Goal: Task Accomplishment & Management: Use online tool/utility

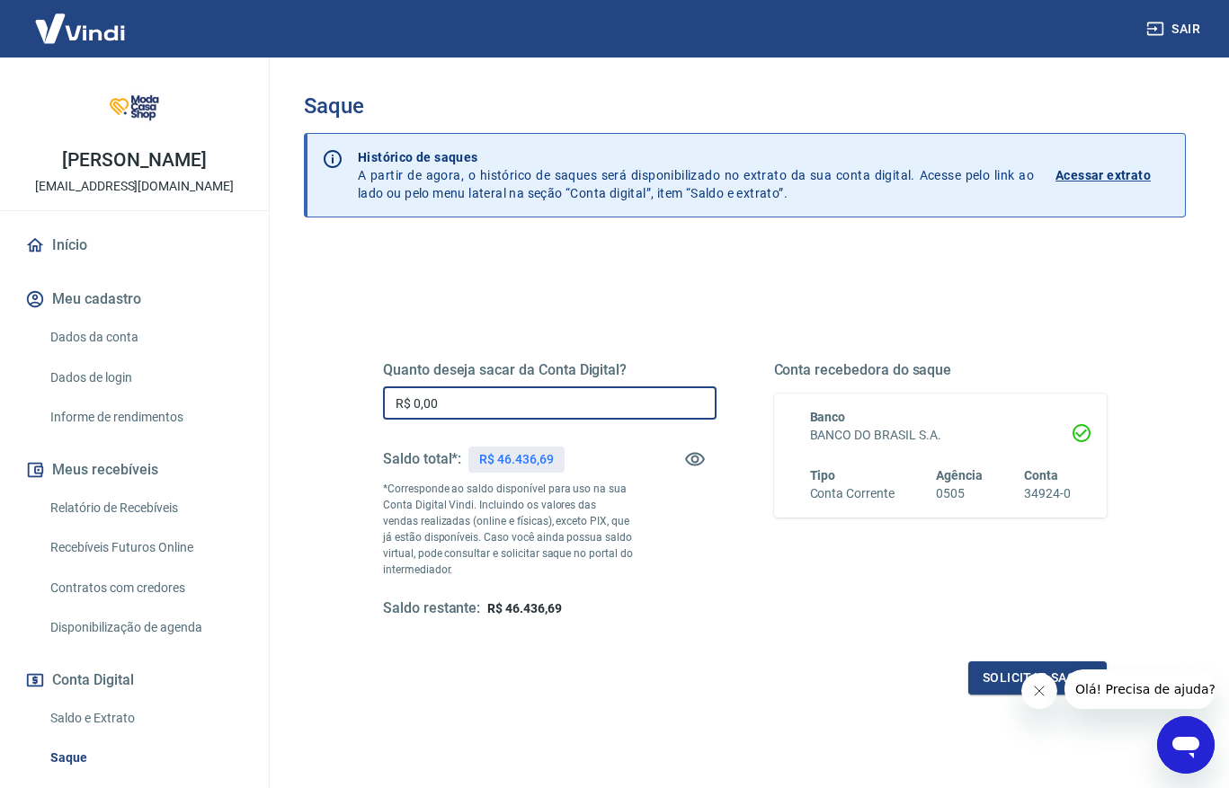
drag, startPoint x: 548, startPoint y: 388, endPoint x: 560, endPoint y: 397, distance: 14.7
click at [548, 388] on input "R$ 0,00" at bounding box center [549, 403] width 333 height 33
type input "R$ 46.436,69"
click at [1037, 696] on icon "Fechar mensagem da empresa" at bounding box center [1039, 691] width 14 height 14
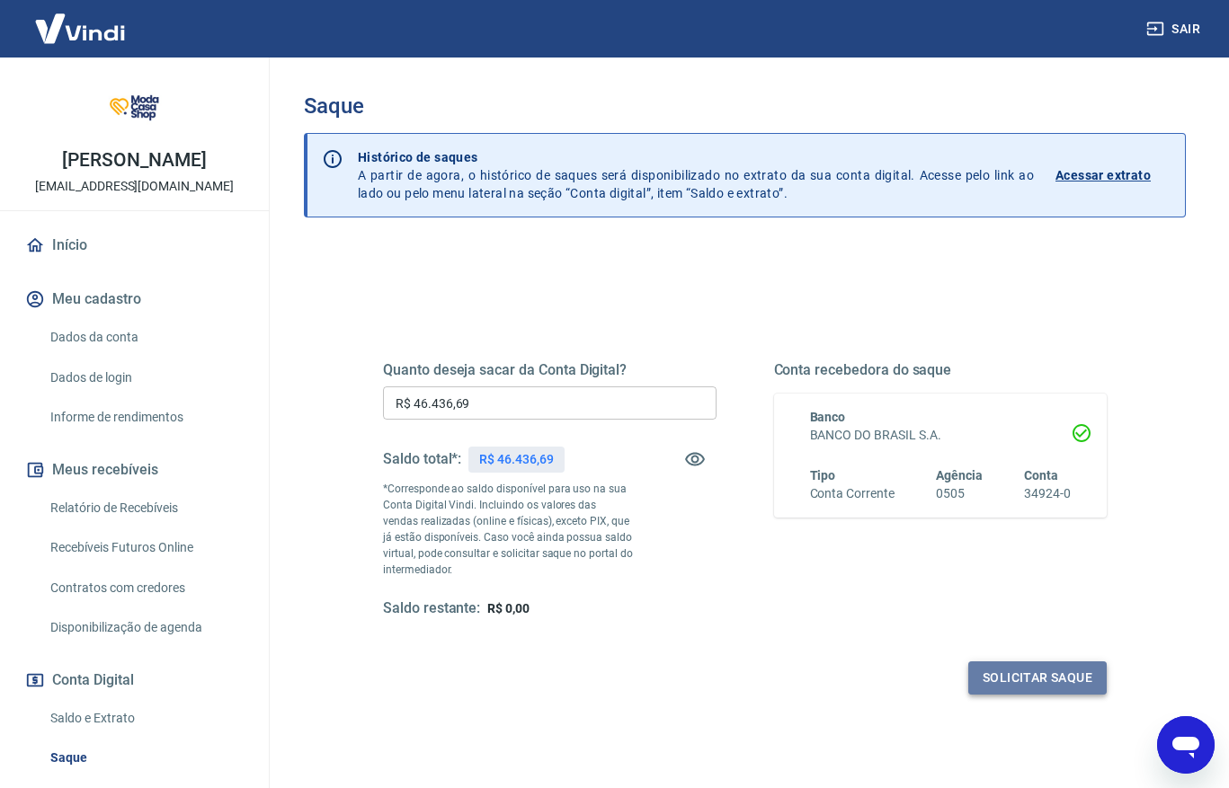
click at [1049, 680] on button "Solicitar saque" at bounding box center [1037, 678] width 138 height 33
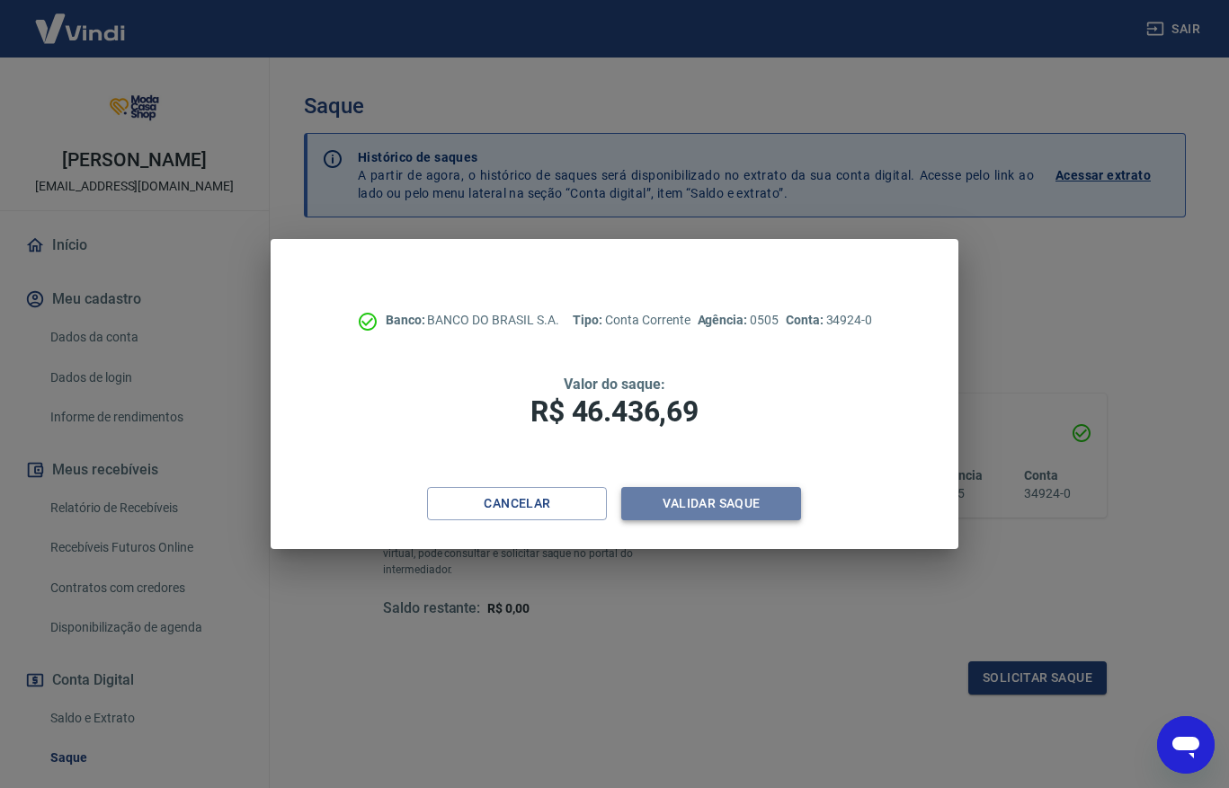
click at [691, 504] on button "Validar saque" at bounding box center [711, 503] width 180 height 33
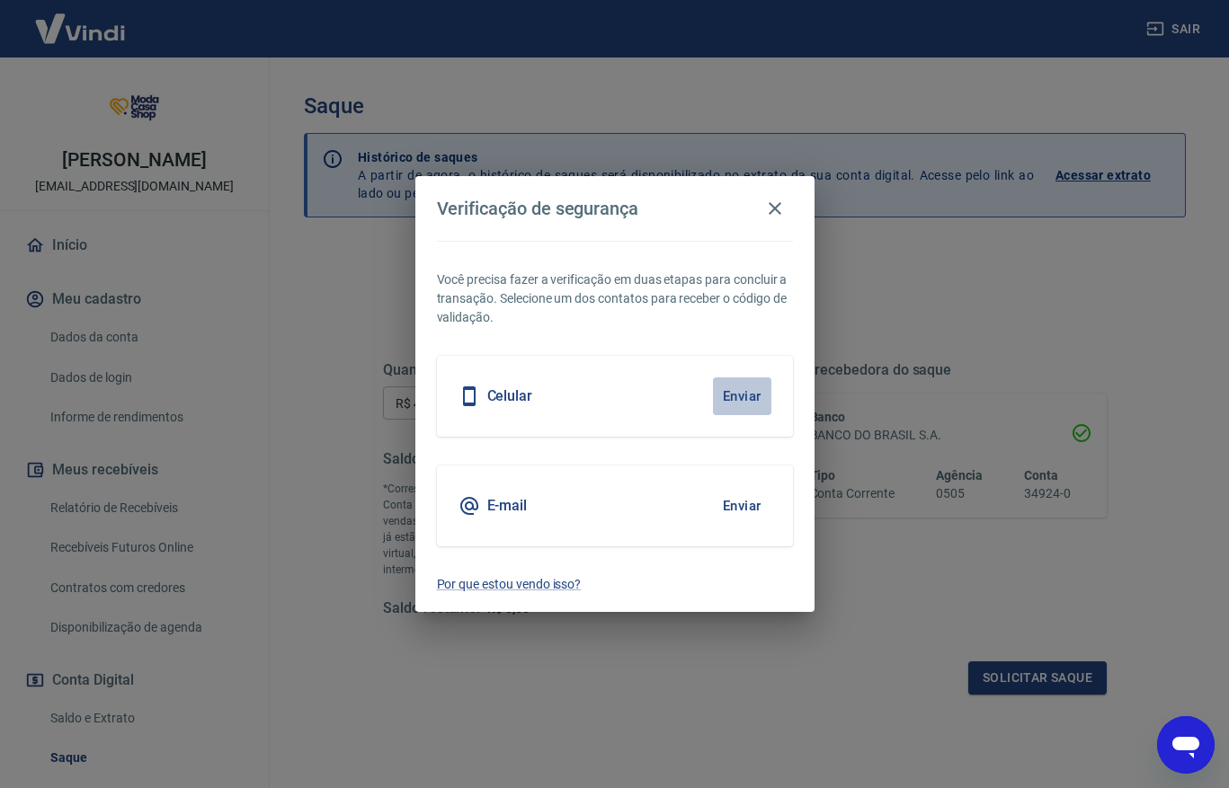
click at [743, 398] on button "Enviar" at bounding box center [742, 397] width 58 height 38
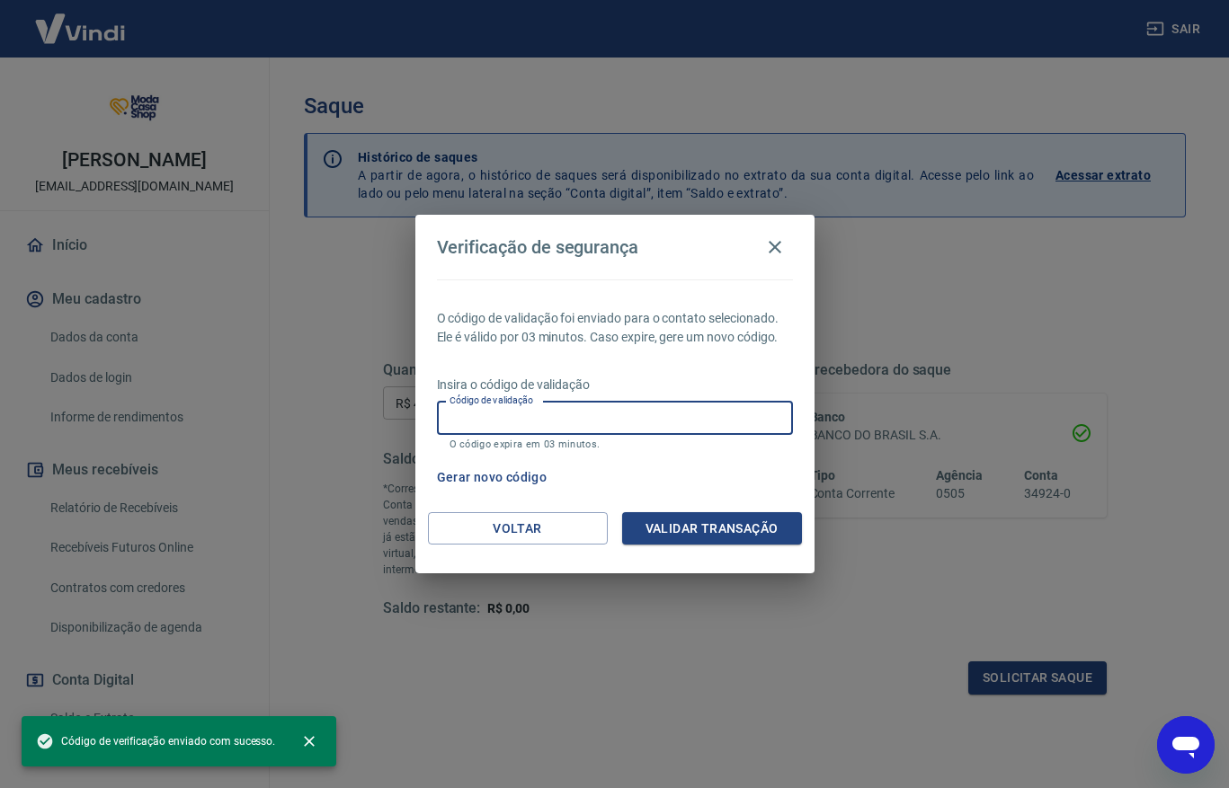
click at [685, 414] on input "Código de validação" at bounding box center [615, 418] width 356 height 33
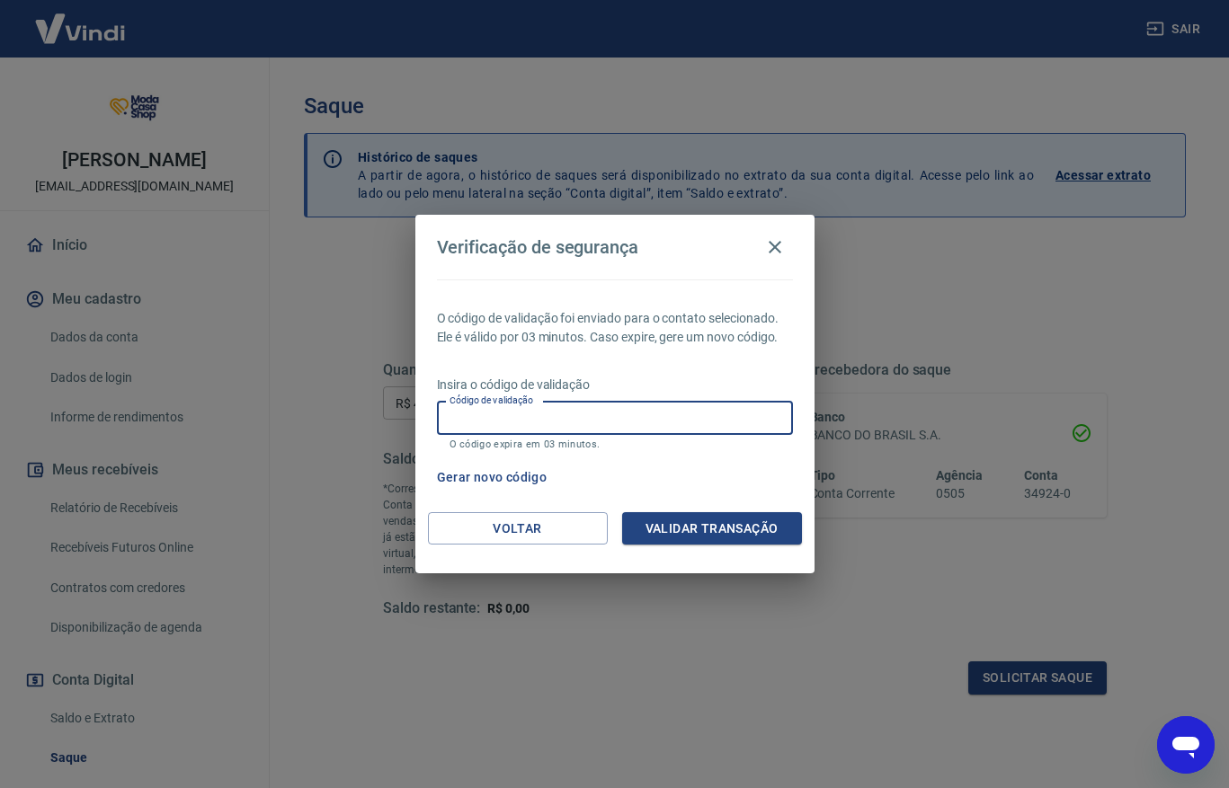
click at [685, 414] on input "Código de validação" at bounding box center [615, 418] width 356 height 33
type input "360286"
click at [710, 533] on button "Validar transação" at bounding box center [712, 528] width 180 height 33
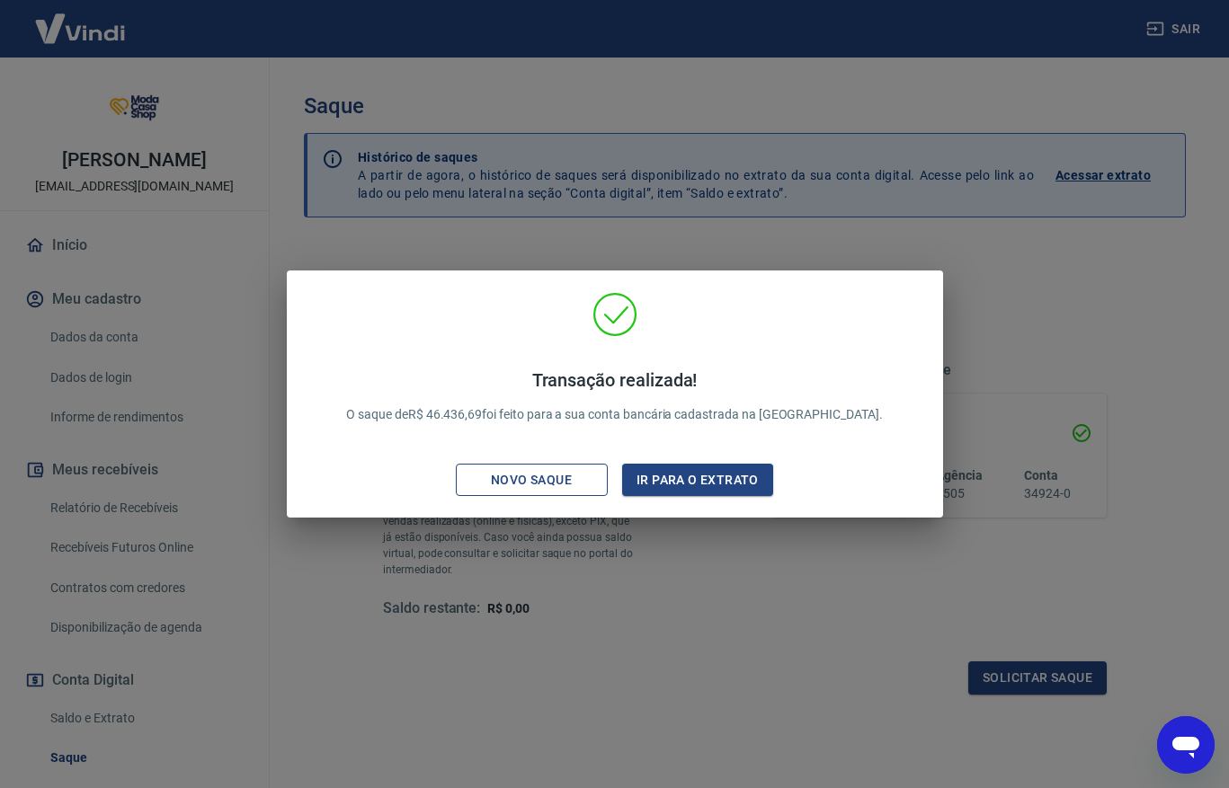
click at [600, 476] on button "Novo saque" at bounding box center [532, 480] width 152 height 33
